Goal: Task Accomplishment & Management: Manage account settings

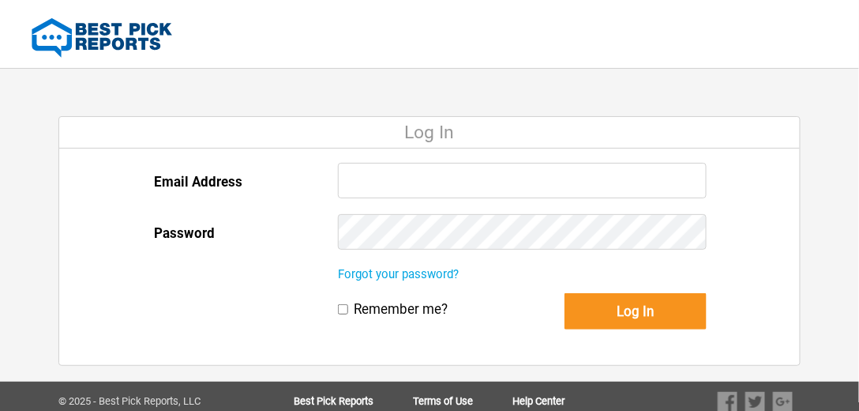
type input "[PERSON_NAME][EMAIL_ADDRESS][DOMAIN_NAME]"
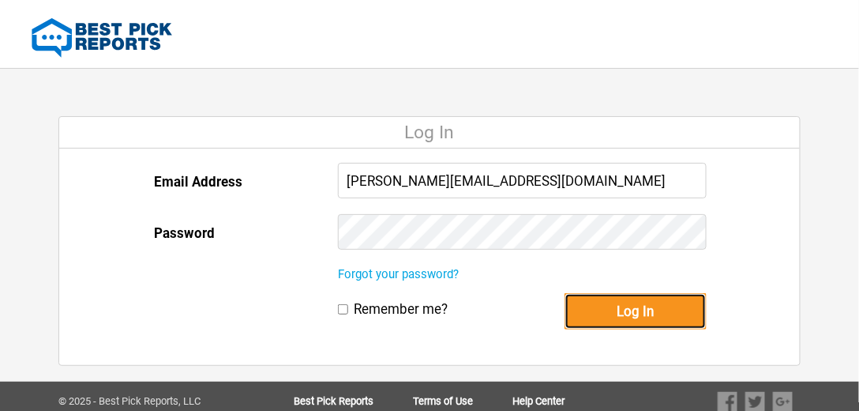
click at [657, 319] on button "Log In" at bounding box center [636, 311] width 142 height 36
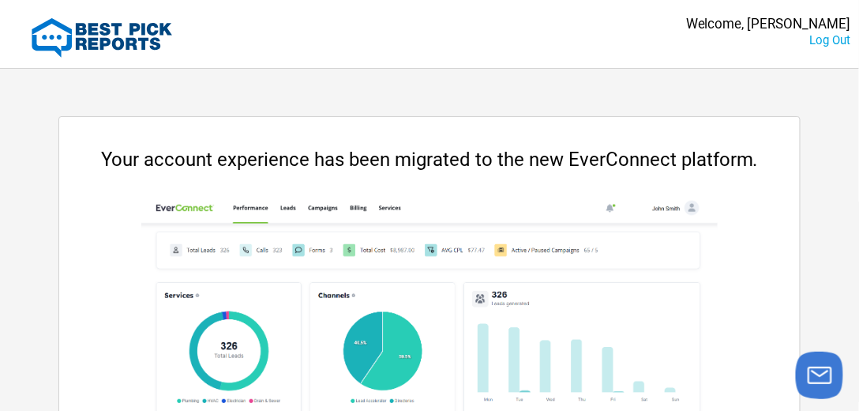
click at [350, 85] on div "Your account experience has been migrated to the new EverConnect platform. Visi…" at bounding box center [429, 322] width 742 height 528
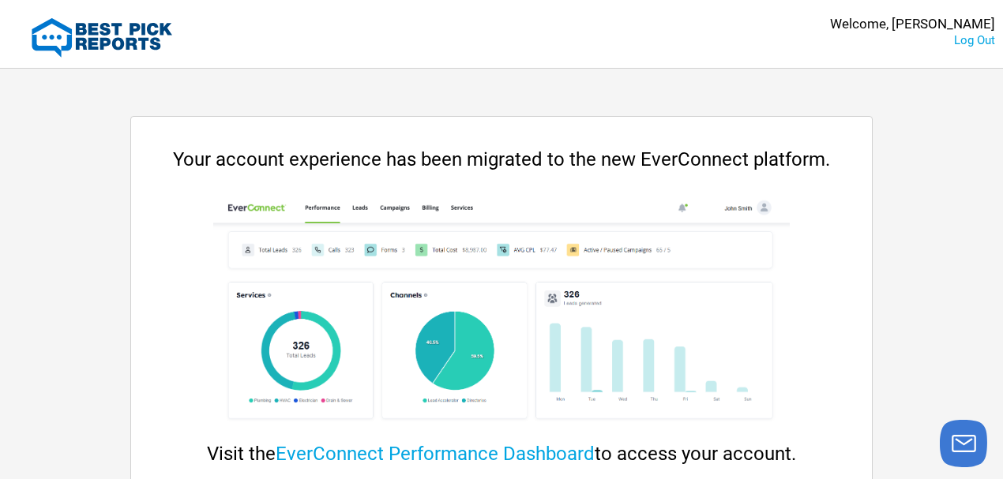
click at [408, 97] on div "Your account experience has been migrated to the new EverConnect platform. Visi…" at bounding box center [501, 322] width 742 height 528
